Goal: Task Accomplishment & Management: Manage account settings

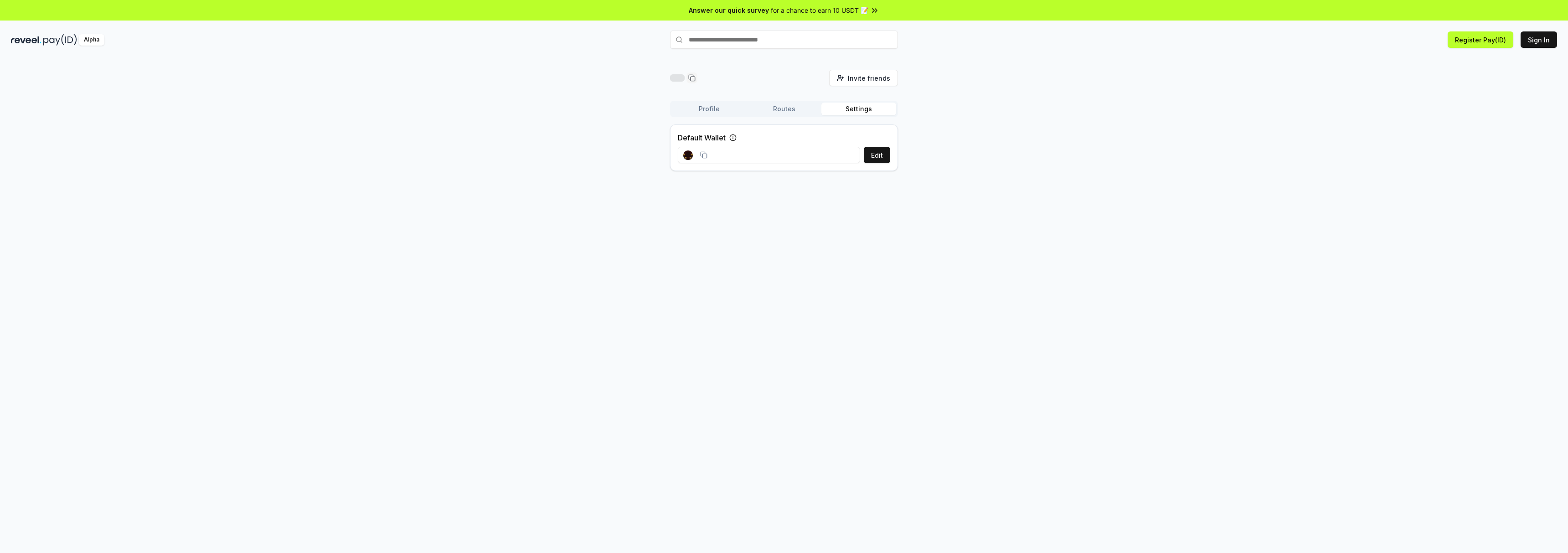
click at [707, 108] on button "Profile" at bounding box center [709, 108] width 75 height 13
click at [779, 108] on button "Routes" at bounding box center [784, 108] width 75 height 13
click at [846, 110] on button "Settings" at bounding box center [858, 108] width 75 height 13
click at [878, 157] on button "Edit" at bounding box center [877, 155] width 26 height 16
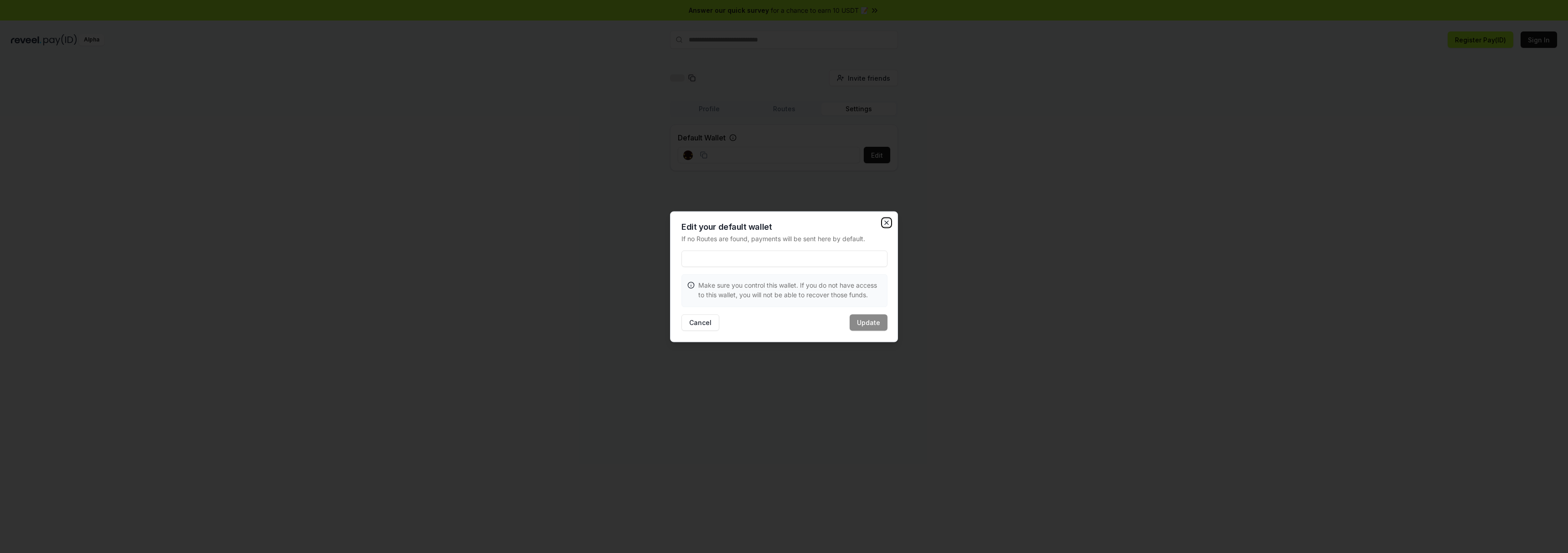
click at [886, 223] on icon "button" at bounding box center [886, 222] width 7 height 7
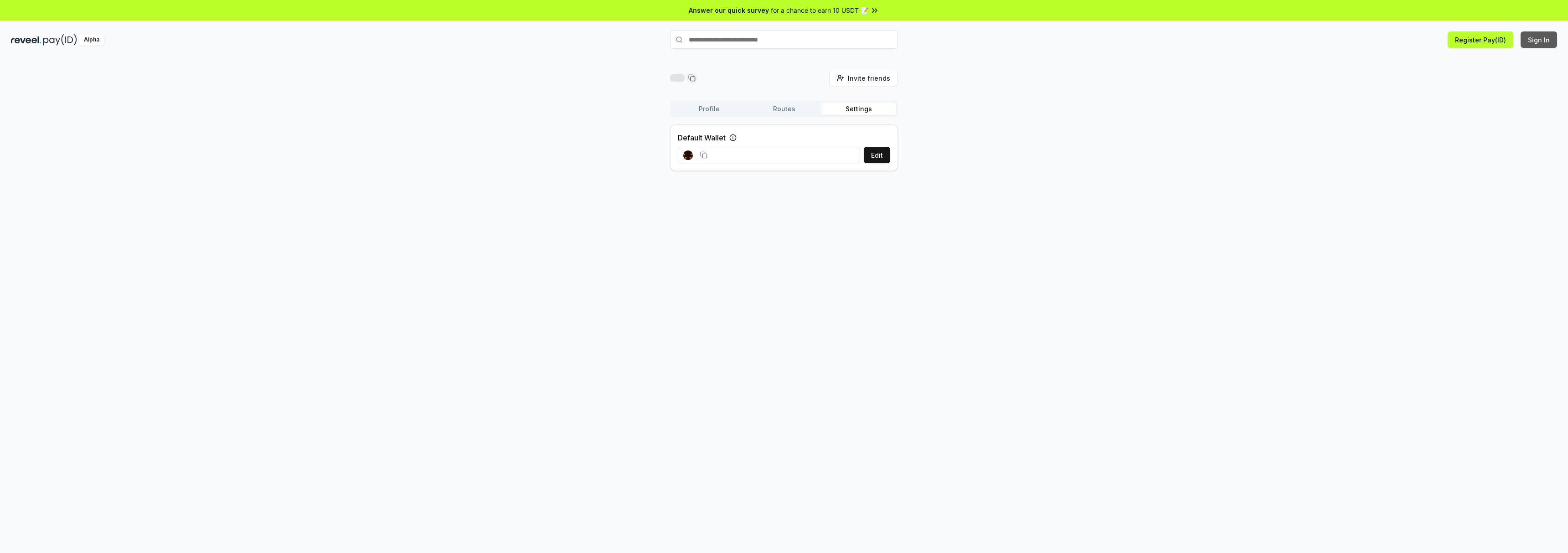
click at [1541, 38] on button "Sign In" at bounding box center [1539, 40] width 37 height 16
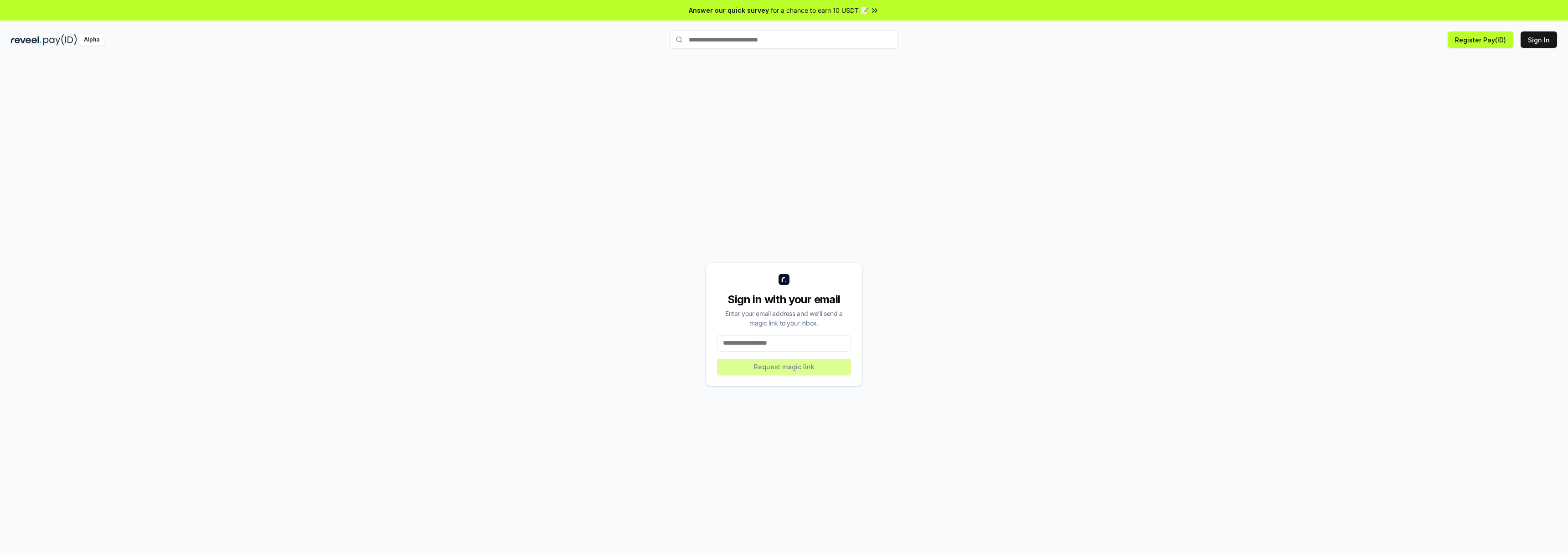
click at [746, 345] on input at bounding box center [784, 343] width 134 height 16
type input "**********"
click at [771, 368] on button "Request magic link" at bounding box center [784, 367] width 134 height 16
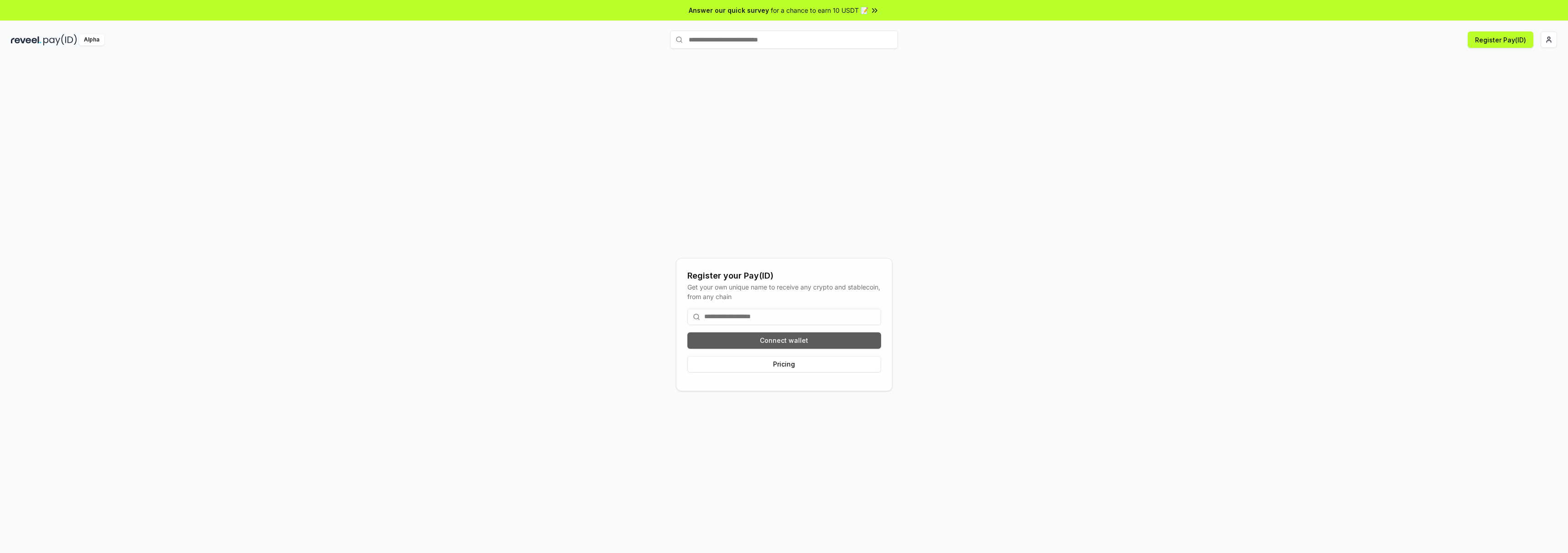
click at [800, 343] on button "Connect wallet" at bounding box center [784, 340] width 194 height 16
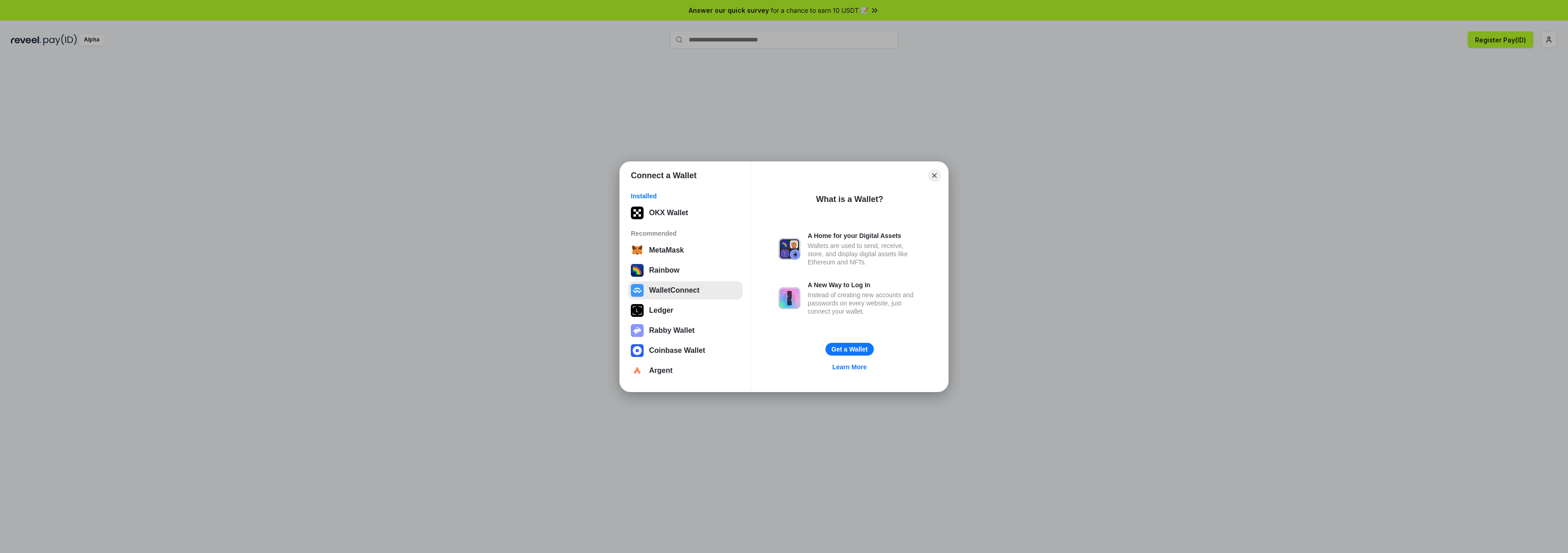
click at [674, 292] on button "WalletConnect" at bounding box center [685, 291] width 114 height 18
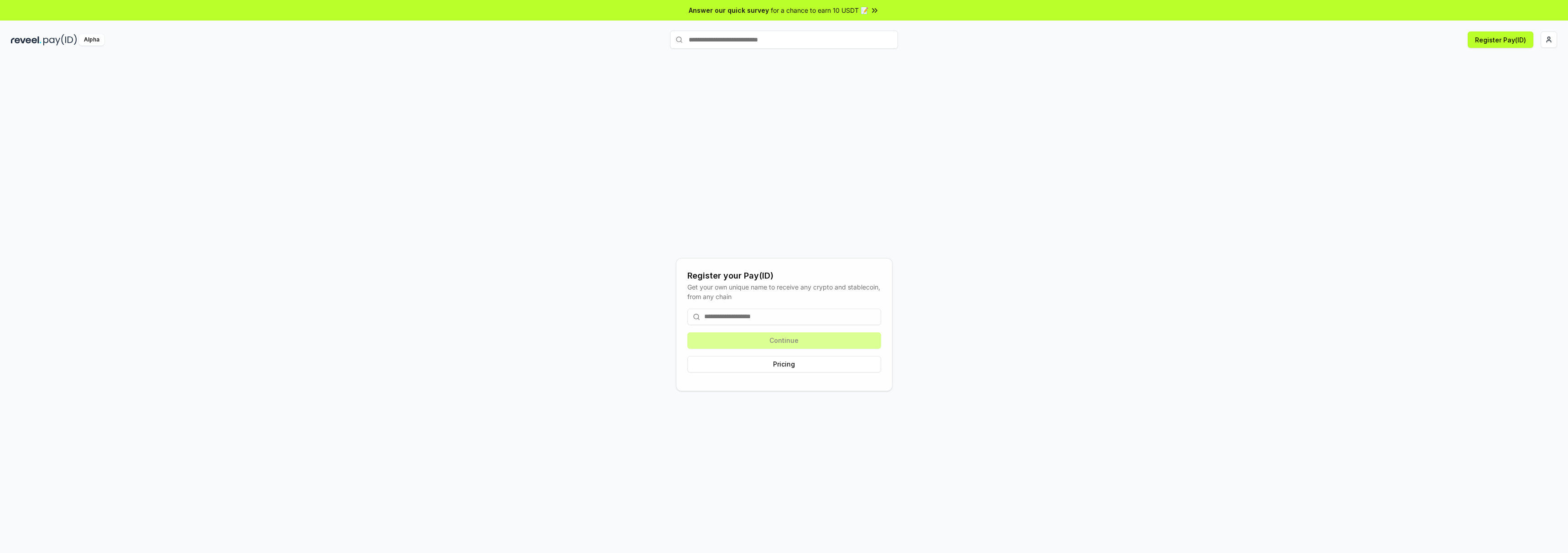
click at [721, 312] on input at bounding box center [784, 317] width 194 height 16
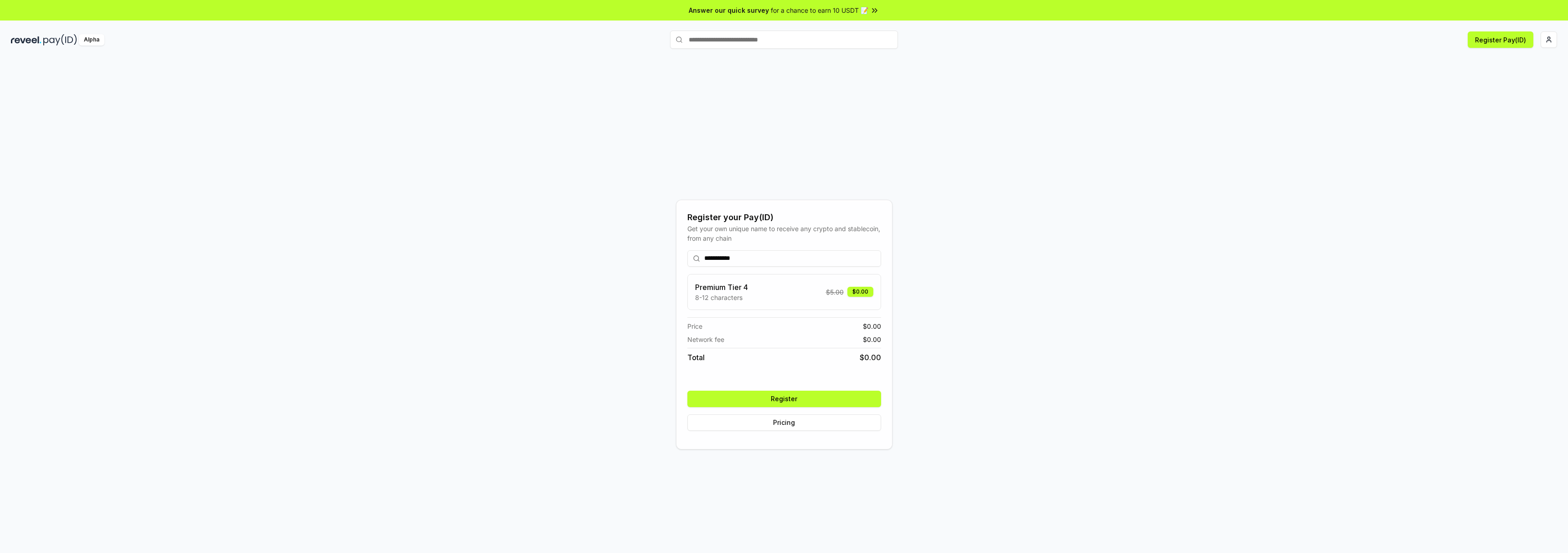
type input "**********"
click at [603, 366] on div "**********" at bounding box center [784, 325] width 1546 height 509
click at [761, 399] on button "Register" at bounding box center [784, 399] width 194 height 16
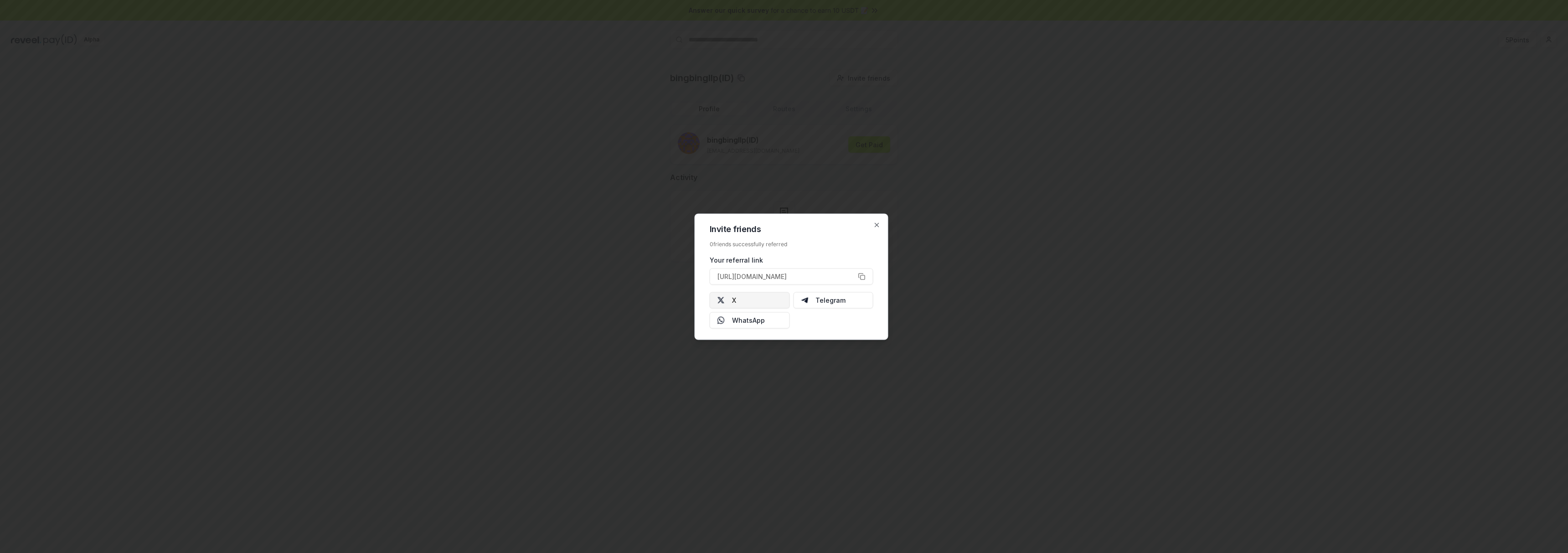
click at [736, 298] on button "X" at bounding box center [750, 300] width 80 height 16
click at [863, 275] on button "[URL][DOMAIN_NAME]" at bounding box center [791, 276] width 164 height 16
click at [863, 275] on button "https://reveel.id/refer/bingbingllp" at bounding box center [791, 276] width 164 height 16
click at [878, 224] on icon "button" at bounding box center [877, 225] width 7 height 7
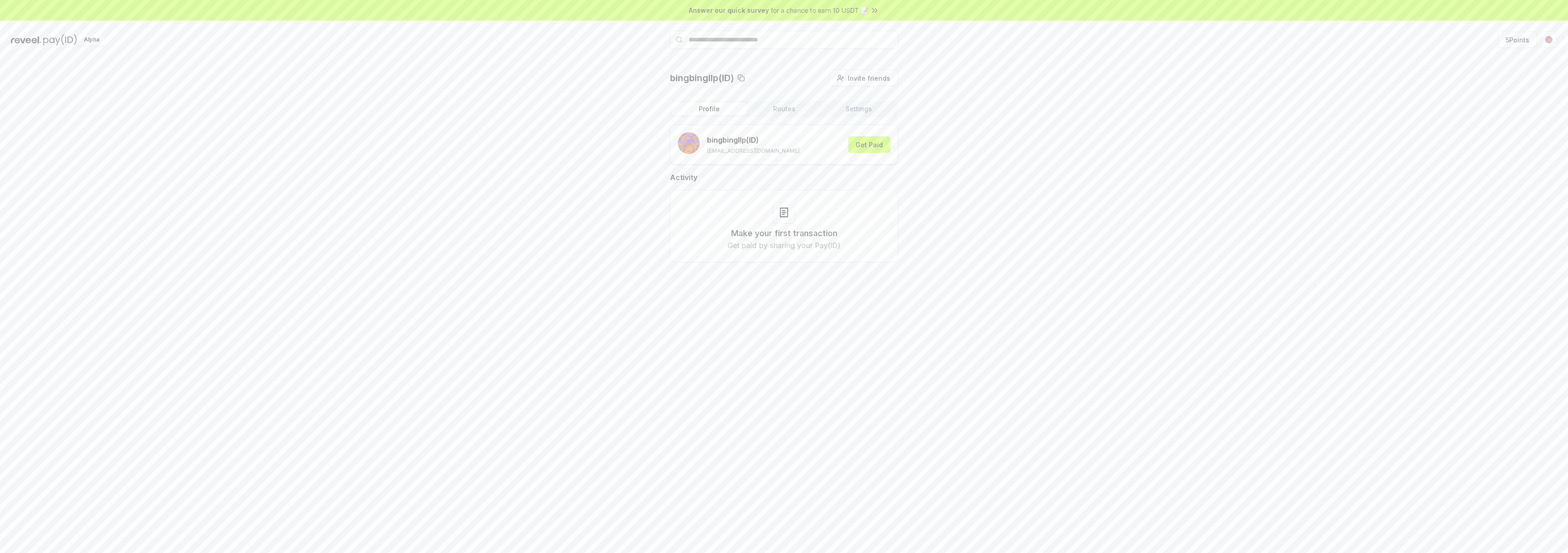
click at [774, 108] on button "Routes" at bounding box center [784, 108] width 75 height 13
click at [699, 113] on button "Profile" at bounding box center [709, 108] width 75 height 13
click at [579, 185] on div "bingbingllp(ID) Invite friends Invite Profile Routes Settings bingbingllp (ID) …" at bounding box center [784, 174] width 1546 height 207
click at [779, 113] on button "Routes" at bounding box center [784, 108] width 75 height 13
click at [843, 107] on button "Settings" at bounding box center [858, 108] width 75 height 13
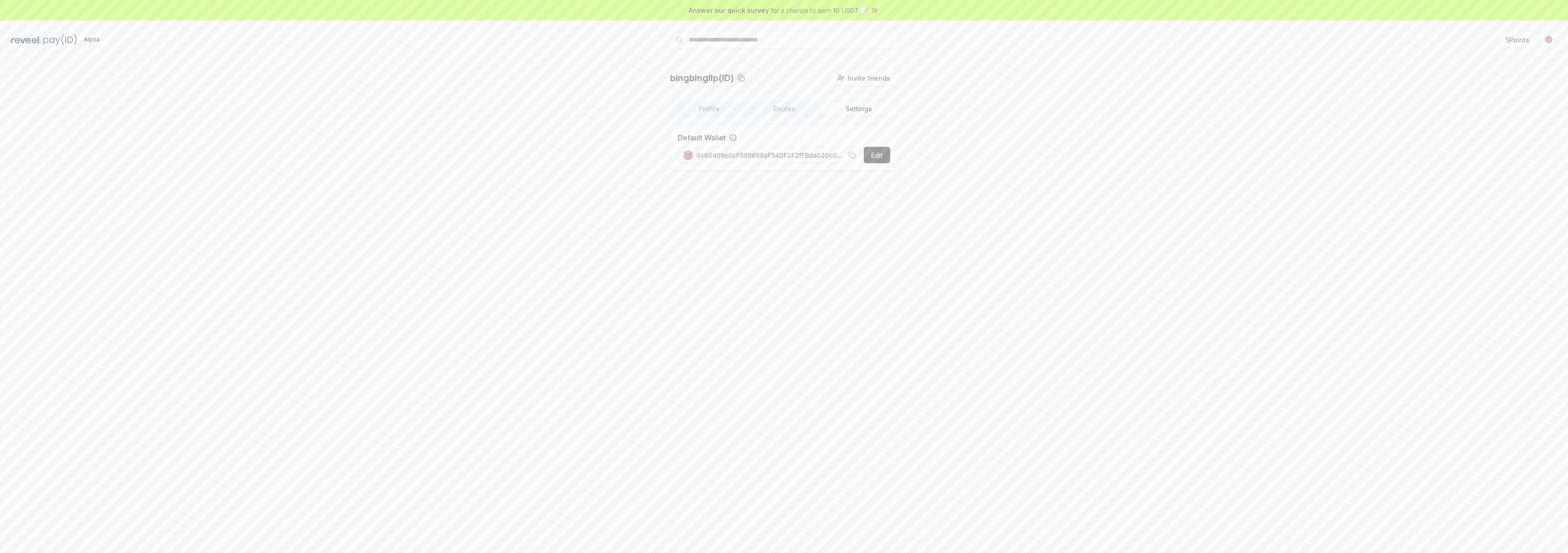
click at [779, 106] on button "Routes" at bounding box center [784, 108] width 75 height 13
click at [709, 107] on button "Profile" at bounding box center [709, 108] width 75 height 13
click at [1517, 37] on button "5 Points" at bounding box center [1517, 40] width 39 height 16
